Goal: Task Accomplishment & Management: Manage account settings

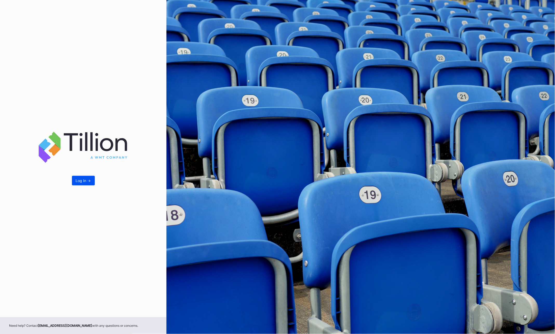
click at [81, 182] on div "Log In ->" at bounding box center [83, 181] width 15 height 4
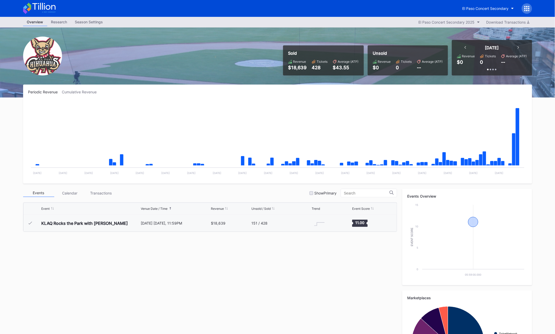
click at [529, 10] on icon at bounding box center [528, 10] width 1 height 1
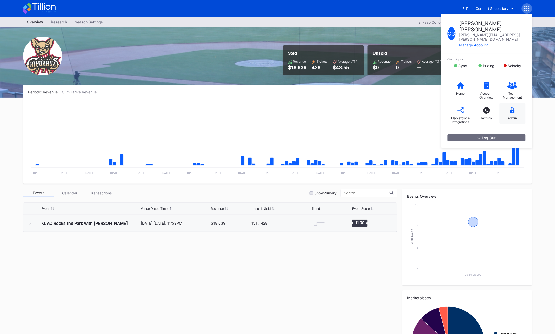
click at [512, 104] on div "Admin" at bounding box center [512, 113] width 26 height 21
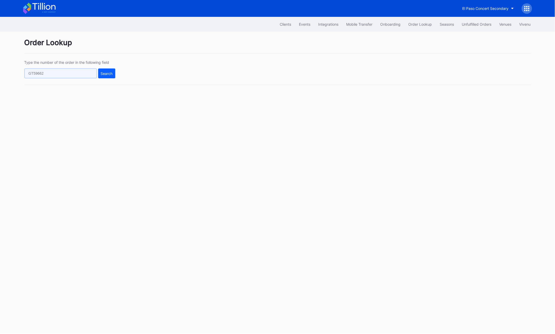
click at [79, 71] on input "text" at bounding box center [60, 74] width 72 height 10
paste input "1C3FCTSZ86"
type input "1C3FCTSZ86"
click at [109, 74] on div "Search" at bounding box center [107, 73] width 12 height 4
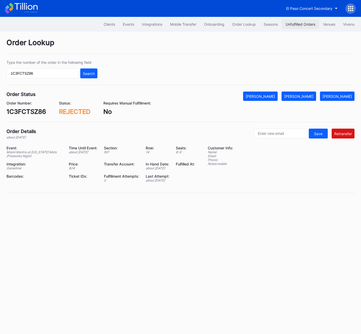
click at [299, 22] on div "Unfulfilled Orders" at bounding box center [300, 24] width 30 height 4
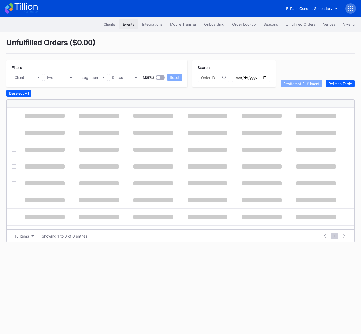
click at [129, 22] on div "Events" at bounding box center [128, 24] width 11 height 4
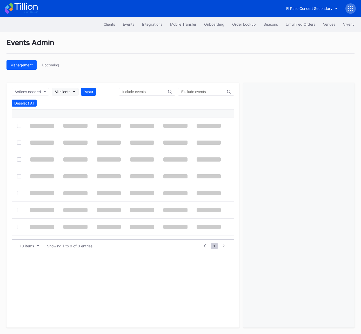
click at [61, 92] on div "All clients" at bounding box center [63, 92] width 16 height 4
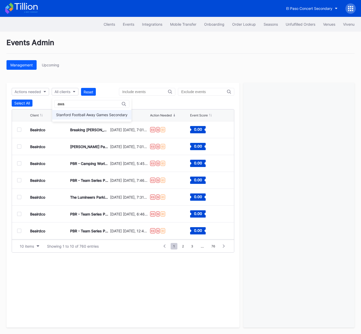
type input "awa"
click at [81, 113] on div "Stanford Football Away Games Secondary" at bounding box center [91, 115] width 71 height 4
click at [67, 91] on div "All clients" at bounding box center [63, 92] width 16 height 4
type input "awa"
click at [85, 116] on div "Stanford Football Away Games Secondary" at bounding box center [91, 115] width 71 height 4
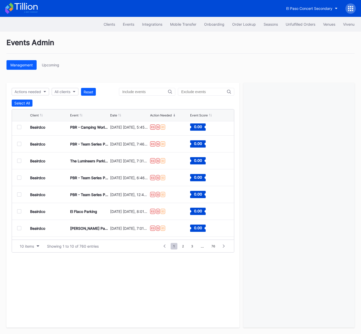
scroll to position [50, 0]
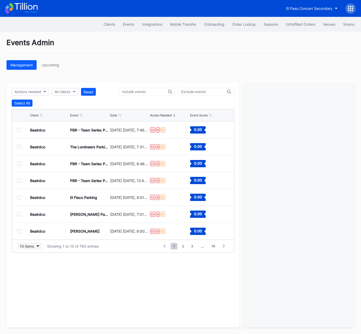
click at [27, 245] on div "10 items" at bounding box center [27, 246] width 14 height 4
click at [29, 267] on div "50 items" at bounding box center [28, 268] width 15 height 4
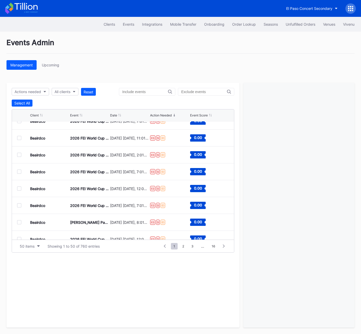
scroll to position [725, 0]
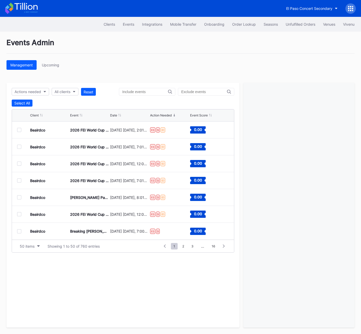
click at [20, 180] on div at bounding box center [19, 181] width 4 height 4
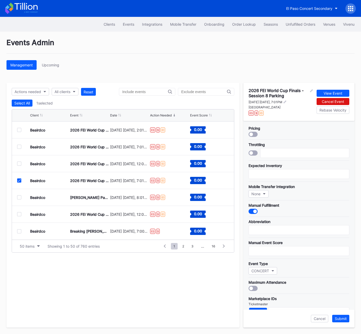
click at [19, 180] on icon at bounding box center [19, 180] width 3 height 3
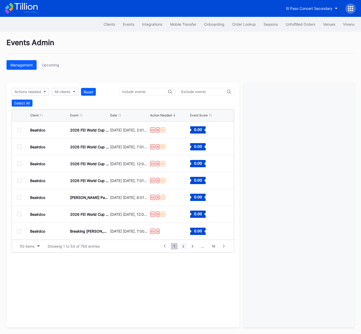
click at [182, 244] on span "2" at bounding box center [183, 246] width 7 height 6
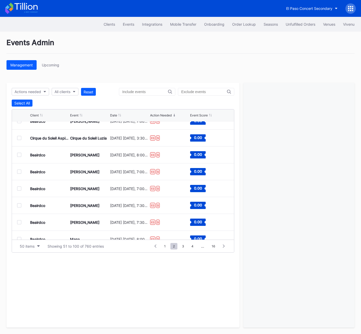
scroll to position [0, 0]
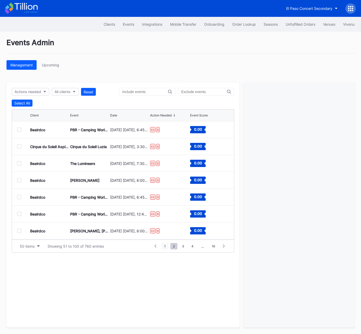
click at [165, 245] on span "1" at bounding box center [164, 246] width 7 height 6
click at [21, 129] on div at bounding box center [19, 130] width 4 height 4
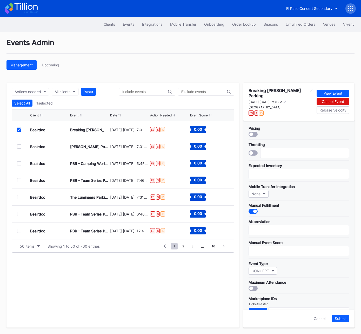
click at [18, 145] on div at bounding box center [19, 147] width 4 height 4
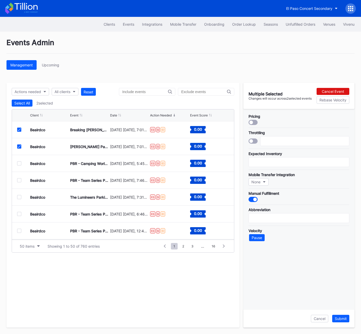
click at [19, 163] on div at bounding box center [19, 163] width 4 height 4
click at [19, 180] on div at bounding box center [19, 180] width 4 height 4
click at [19, 199] on div "Beairdco The Lumineers Parking October 11 Saturday, 7:31PM ES $ ID 0.00" at bounding box center [123, 197] width 222 height 17
drag, startPoint x: 19, startPoint y: 196, endPoint x: 21, endPoint y: 200, distance: 3.8
click at [19, 196] on div at bounding box center [19, 197] width 4 height 4
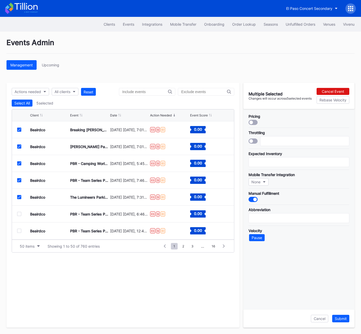
click at [20, 212] on div at bounding box center [19, 214] width 4 height 4
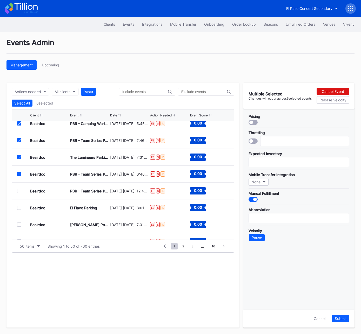
scroll to position [55, 0]
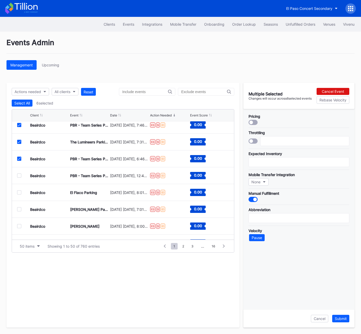
click at [19, 174] on div at bounding box center [19, 176] width 4 height 4
click at [19, 193] on div at bounding box center [19, 192] width 4 height 4
click at [20, 208] on div at bounding box center [19, 209] width 4 height 4
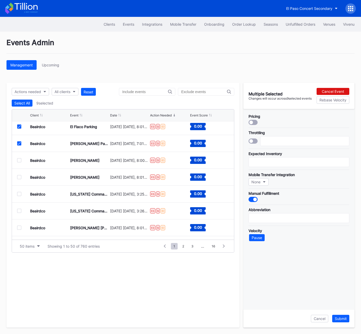
scroll to position [124, 0]
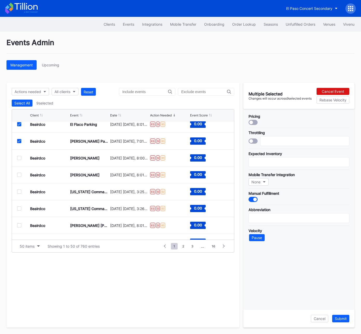
drag, startPoint x: 19, startPoint y: 158, endPoint x: 19, endPoint y: 177, distance: 19.2
click at [19, 158] on div at bounding box center [19, 158] width 4 height 4
click at [19, 174] on div at bounding box center [19, 175] width 4 height 4
click at [20, 192] on div at bounding box center [19, 192] width 4 height 4
click at [21, 208] on div at bounding box center [19, 209] width 4 height 4
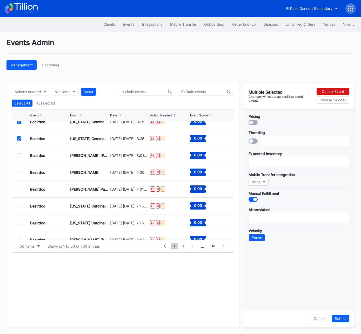
scroll to position [204, 0]
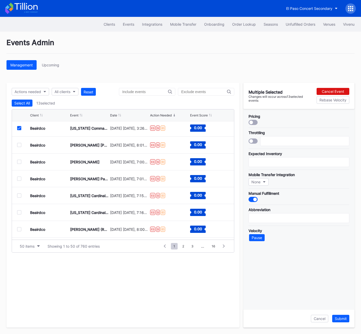
click at [18, 145] on div at bounding box center [19, 145] width 4 height 4
click at [19, 161] on div at bounding box center [19, 162] width 4 height 4
click at [19, 179] on div at bounding box center [19, 179] width 4 height 4
click at [19, 195] on div at bounding box center [19, 196] width 4 height 4
click at [19, 213] on div at bounding box center [19, 212] width 4 height 4
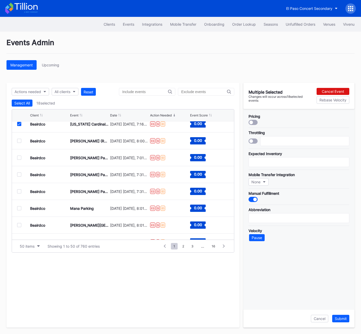
scroll to position [296, 0]
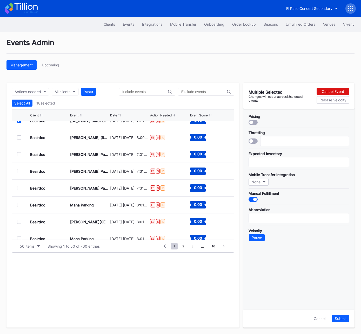
click at [20, 137] on div at bounding box center [19, 137] width 4 height 4
click at [19, 155] on div at bounding box center [19, 154] width 4 height 4
click at [19, 169] on div at bounding box center [19, 171] width 4 height 4
drag, startPoint x: 19, startPoint y: 187, endPoint x: 19, endPoint y: 196, distance: 9.1
click at [19, 187] on div at bounding box center [19, 188] width 4 height 4
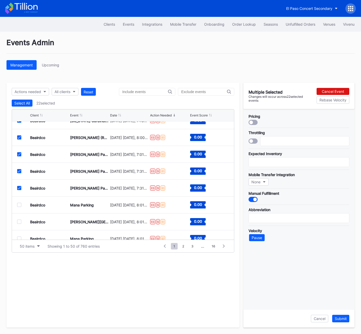
click at [20, 205] on div at bounding box center [19, 205] width 4 height 4
click at [20, 222] on div at bounding box center [19, 222] width 4 height 4
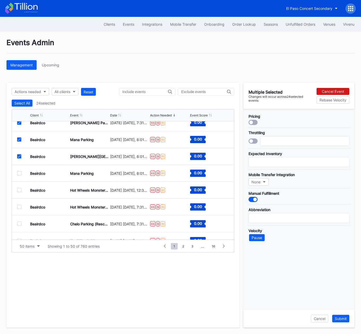
scroll to position [362, 0]
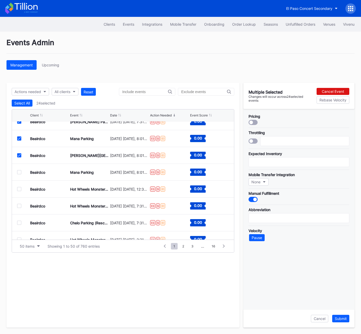
click at [19, 172] on div at bounding box center [19, 172] width 4 height 4
click at [19, 187] on div at bounding box center [19, 189] width 4 height 4
click at [20, 206] on div at bounding box center [19, 206] width 4 height 4
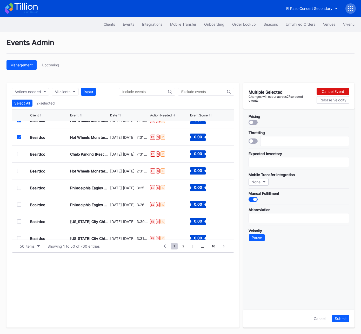
scroll to position [432, 0]
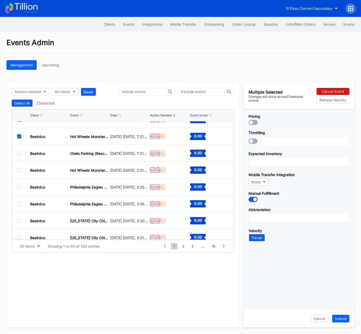
drag, startPoint x: 19, startPoint y: 153, endPoint x: 19, endPoint y: 161, distance: 7.8
click at [19, 153] on div at bounding box center [19, 153] width 4 height 4
click at [19, 169] on div at bounding box center [19, 170] width 4 height 4
click at [21, 189] on div "Beairdco Philadelphia Eagles at Dallas Cowboys November 23 Sunday, 3:25PM ES $ …" at bounding box center [123, 187] width 222 height 17
click at [19, 187] on div at bounding box center [19, 187] width 4 height 4
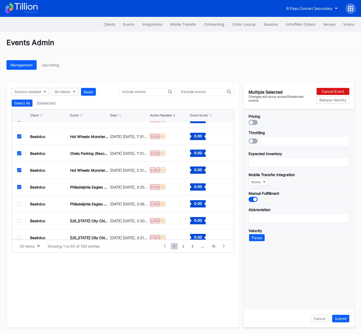
click at [19, 203] on div at bounding box center [19, 204] width 4 height 4
drag, startPoint x: 19, startPoint y: 219, endPoint x: 34, endPoint y: 171, distance: 50.2
click at [20, 219] on div at bounding box center [23, 221] width 13 height 4
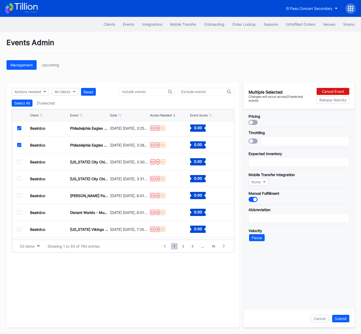
scroll to position [494, 0]
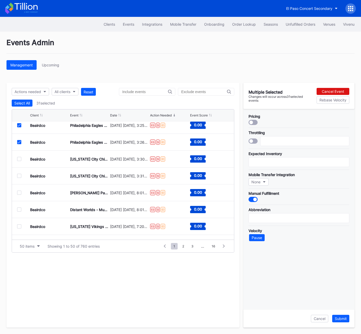
click at [20, 159] on div at bounding box center [19, 159] width 4 height 4
click at [19, 176] on div at bounding box center [19, 176] width 4 height 4
click at [19, 192] on div at bounding box center [19, 193] width 4 height 4
click at [19, 208] on div at bounding box center [19, 210] width 4 height 4
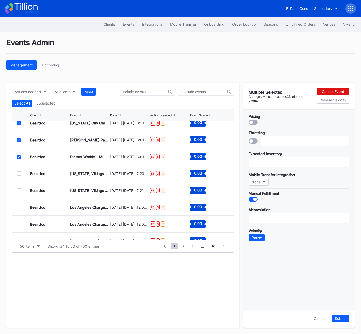
scroll to position [552, 0]
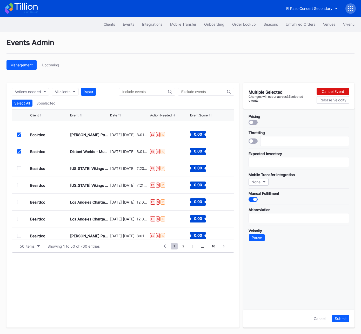
click at [19, 167] on div at bounding box center [19, 168] width 4 height 4
click at [19, 184] on div at bounding box center [19, 185] width 4 height 4
click at [19, 202] on div at bounding box center [19, 202] width 4 height 4
click at [18, 220] on div at bounding box center [19, 219] width 4 height 4
click at [19, 218] on icon at bounding box center [19, 219] width 3 height 3
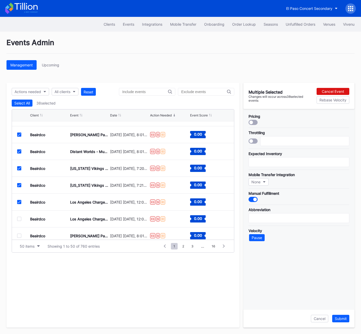
drag, startPoint x: 19, startPoint y: 217, endPoint x: 32, endPoint y: 176, distance: 42.8
click at [20, 216] on div "Beairdco Los Angeles Chargers at Dallas Cowboys Parking December 21 Sunday, 12:…" at bounding box center [123, 219] width 222 height 17
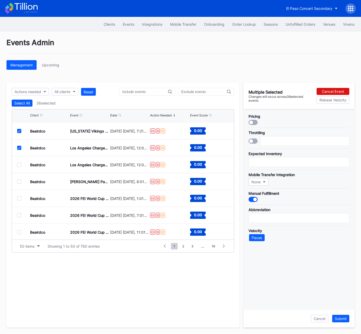
scroll to position [608, 0]
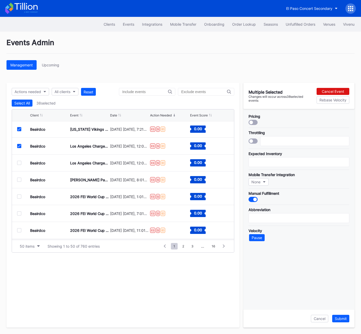
drag, startPoint x: 19, startPoint y: 164, endPoint x: 19, endPoint y: 182, distance: 18.2
click at [19, 164] on div at bounding box center [19, 163] width 4 height 4
click at [19, 178] on div at bounding box center [19, 180] width 4 height 4
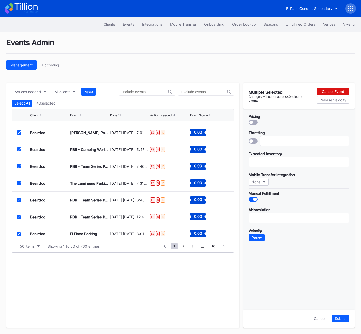
scroll to position [0, 0]
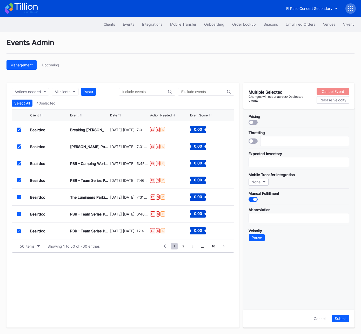
click at [339, 89] on div "Cancel Event" at bounding box center [333, 91] width 22 height 4
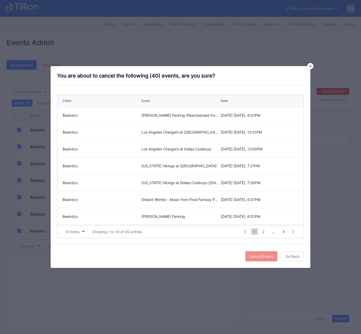
click at [260, 256] on div "Cancel Events" at bounding box center [261, 256] width 24 height 4
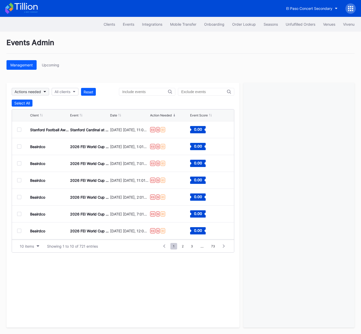
click at [33, 92] on div "Actions needed" at bounding box center [28, 92] width 26 height 4
click at [61, 89] on button "All clients" at bounding box center [65, 92] width 27 height 8
type input "bea"
click at [75, 112] on div "Beairdco" at bounding box center [82, 115] width 60 height 10
click at [27, 247] on div "10 items" at bounding box center [27, 246] width 14 height 4
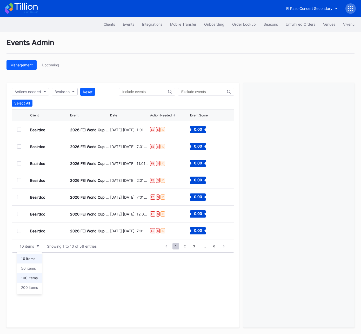
click at [34, 277] on div "100 items" at bounding box center [29, 278] width 17 height 4
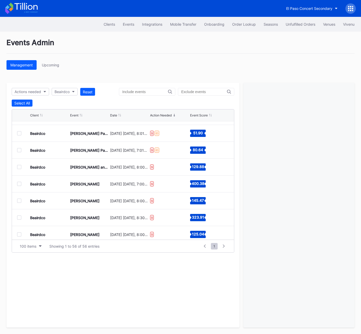
scroll to position [710, 0]
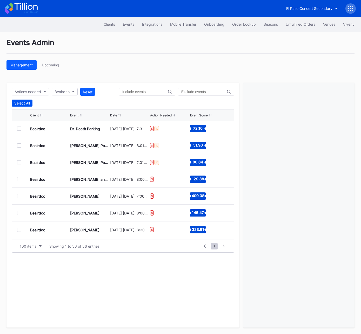
click at [23, 103] on div "Select All" at bounding box center [22, 103] width 16 height 4
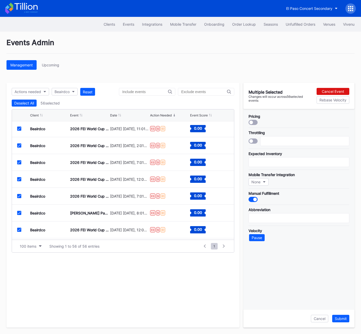
scroll to position [0, 0]
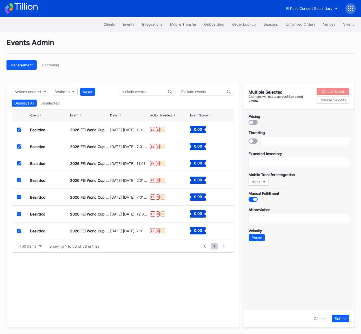
click at [324, 90] on div "Cancel Event" at bounding box center [333, 91] width 22 height 4
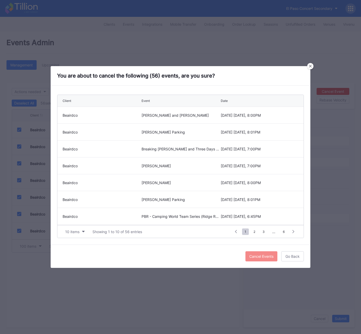
click at [260, 256] on div "Cancel Events" at bounding box center [261, 256] width 24 height 4
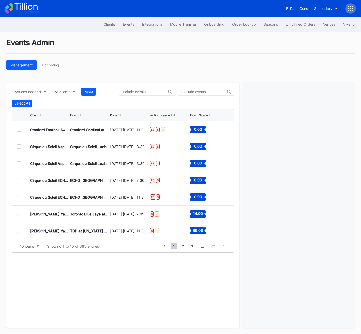
click at [19, 129] on div at bounding box center [19, 130] width 4 height 4
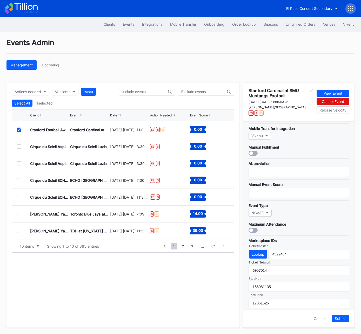
scroll to position [98, 0]
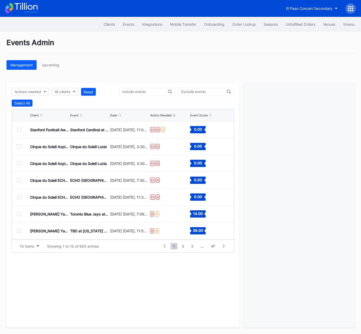
click at [20, 130] on div at bounding box center [19, 130] width 4 height 4
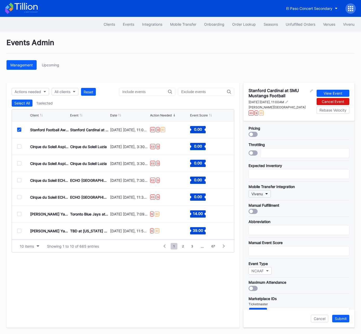
click at [263, 192] on button "Vivenu" at bounding box center [259, 194] width 22 height 8
click at [269, 234] on div "Paciolan" at bounding box center [268, 235] width 41 height 10
click at [339, 320] on div "Submit" at bounding box center [341, 319] width 12 height 4
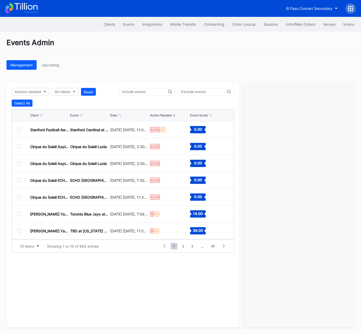
click at [18, 130] on div at bounding box center [19, 130] width 4 height 4
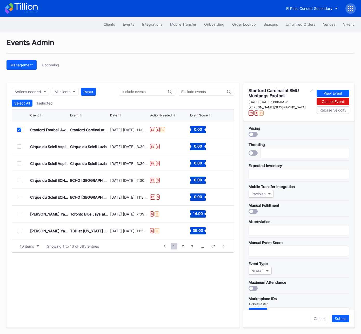
scroll to position [98, 0]
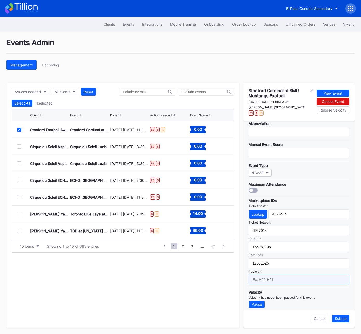
click at [284, 278] on input "text" at bounding box center [298, 280] width 101 height 10
type input "F25-F04"
click at [343, 319] on div "Submit" at bounding box center [341, 319] width 12 height 4
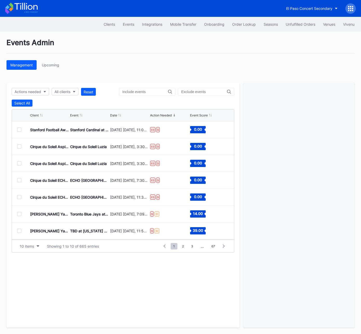
click at [299, 198] on div at bounding box center [298, 205] width 111 height 245
